Goal: Obtain resource: Obtain resource

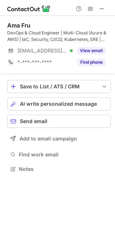
scroll to position [164, 115]
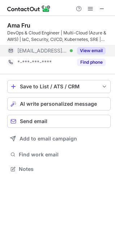
click at [98, 53] on button "View email" at bounding box center [91, 50] width 29 height 7
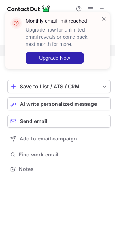
click at [104, 18] on span at bounding box center [104, 18] width 6 height 7
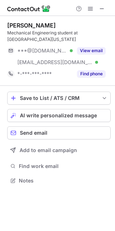
scroll to position [175, 115]
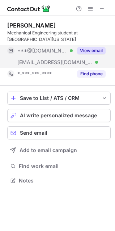
click at [93, 50] on button "View email" at bounding box center [91, 50] width 29 height 7
click at [90, 50] on button "View email" at bounding box center [91, 50] width 29 height 7
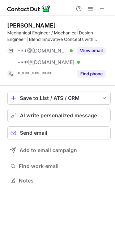
scroll to position [175, 115]
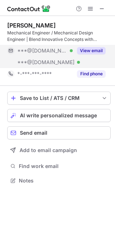
click at [97, 50] on button "View email" at bounding box center [91, 50] width 29 height 7
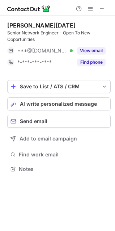
scroll to position [164, 115]
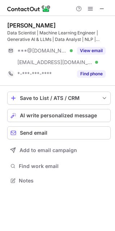
scroll to position [175, 115]
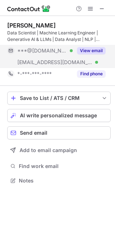
click at [92, 48] on button "View email" at bounding box center [91, 50] width 29 height 7
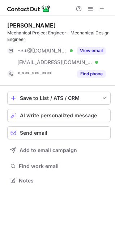
scroll to position [175, 115]
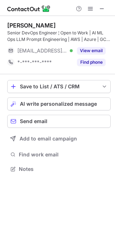
scroll to position [164, 115]
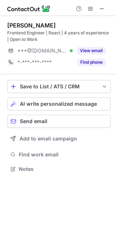
scroll to position [164, 115]
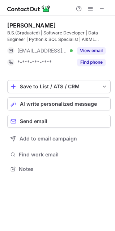
scroll to position [164, 115]
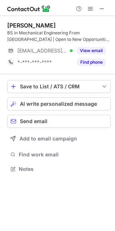
scroll to position [164, 115]
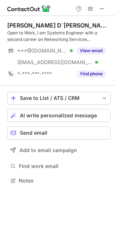
scroll to position [175, 115]
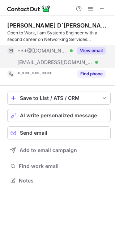
click at [91, 52] on button "View email" at bounding box center [91, 50] width 29 height 7
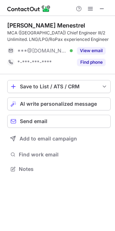
scroll to position [164, 115]
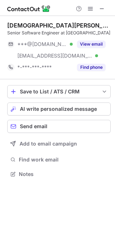
scroll to position [169, 115]
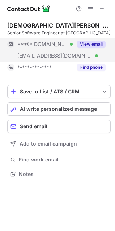
click at [93, 44] on button "View email" at bounding box center [91, 44] width 29 height 7
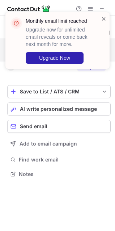
click at [101, 19] on span at bounding box center [104, 18] width 6 height 7
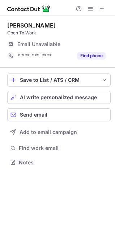
scroll to position [157, 115]
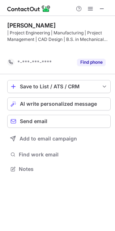
scroll to position [152, 115]
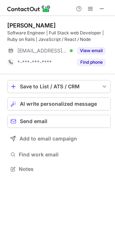
scroll to position [164, 115]
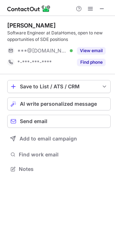
scroll to position [164, 115]
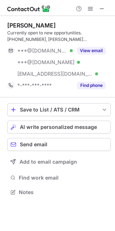
scroll to position [187, 115]
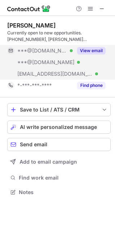
click at [92, 51] on button "View email" at bounding box center [91, 50] width 29 height 7
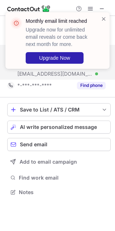
click at [92, 51] on div "Monthly email limit reached Upgrade now for unlimited email reveals or come bac…" at bounding box center [59, 40] width 67 height 46
